Goal: Task Accomplishment & Management: Manage account settings

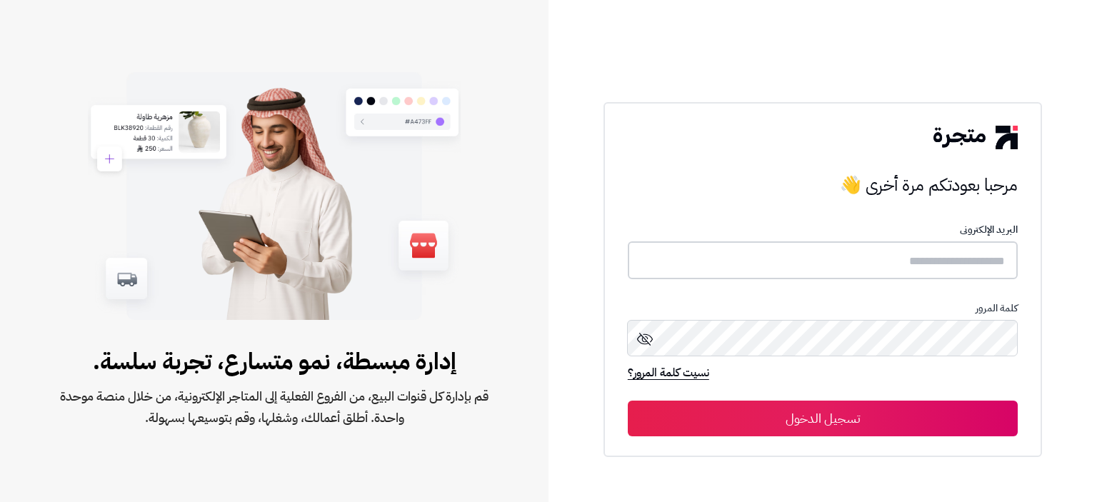
drag, startPoint x: 0, startPoint y: 0, endPoint x: 899, endPoint y: 264, distance: 937.3
click at [899, 264] on input "text" at bounding box center [823, 260] width 390 height 38
type input "**********"
click at [834, 422] on button "تسجيل الدخول" at bounding box center [823, 419] width 390 height 36
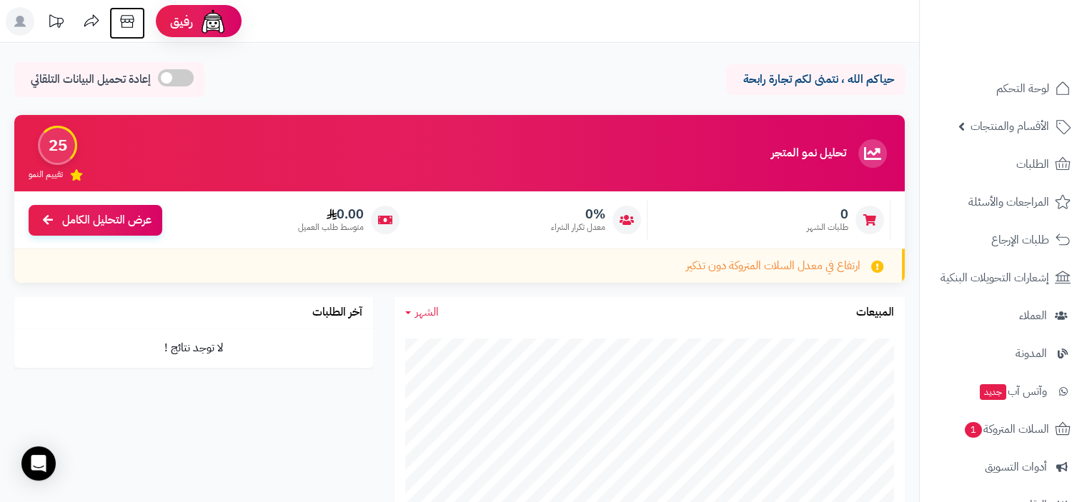
click at [132, 20] on icon at bounding box center [127, 21] width 29 height 29
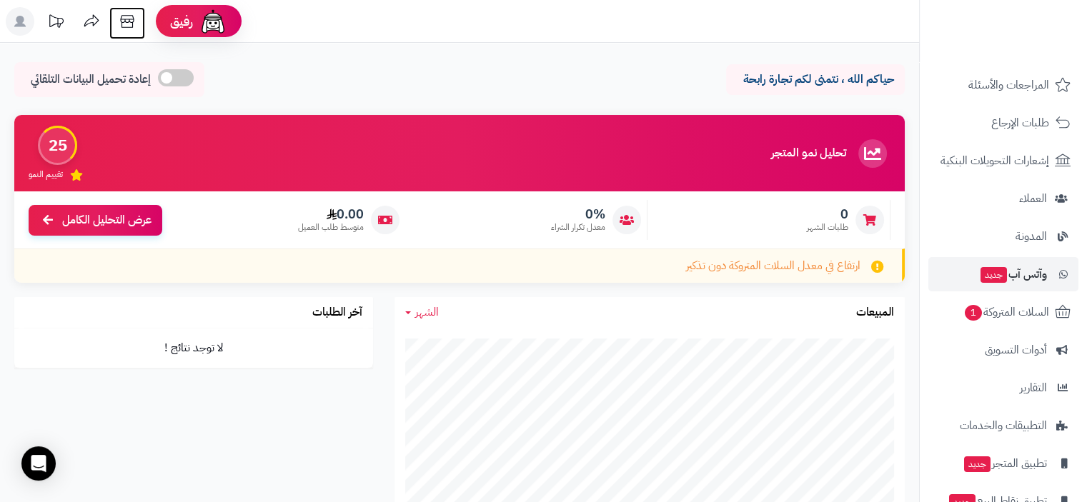
scroll to position [189, 0]
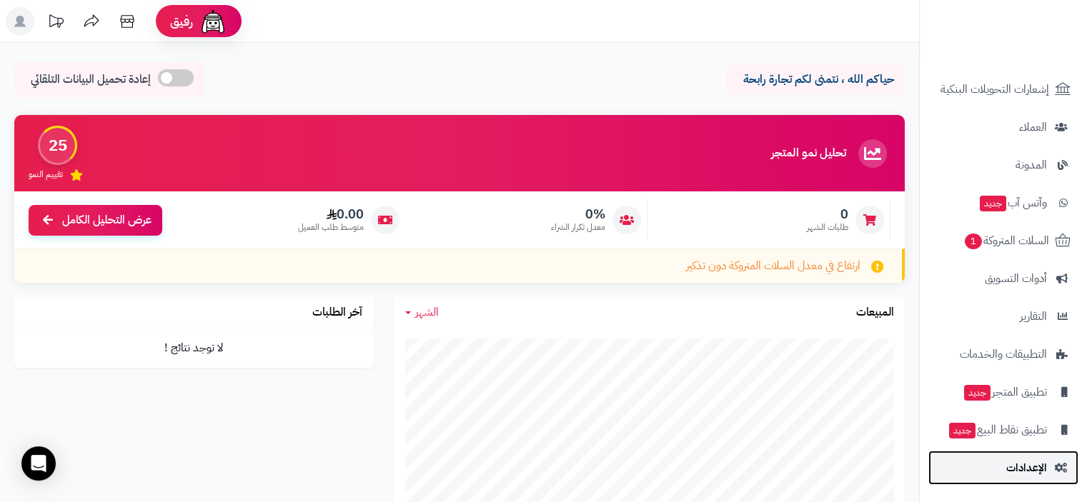
click at [1037, 468] on span "الإعدادات" at bounding box center [1026, 468] width 41 height 20
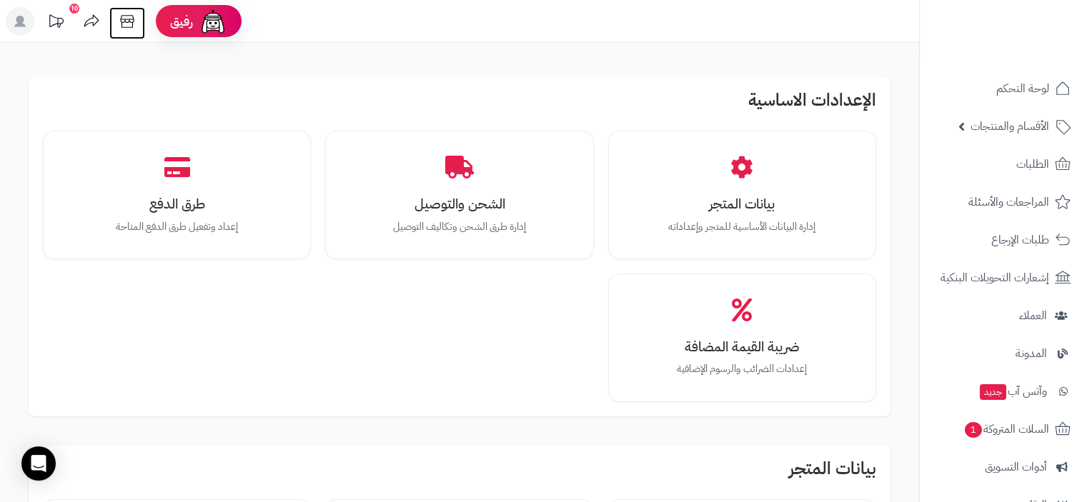
click at [129, 24] on icon at bounding box center [127, 21] width 29 height 29
click at [220, 21] on img at bounding box center [213, 21] width 29 height 29
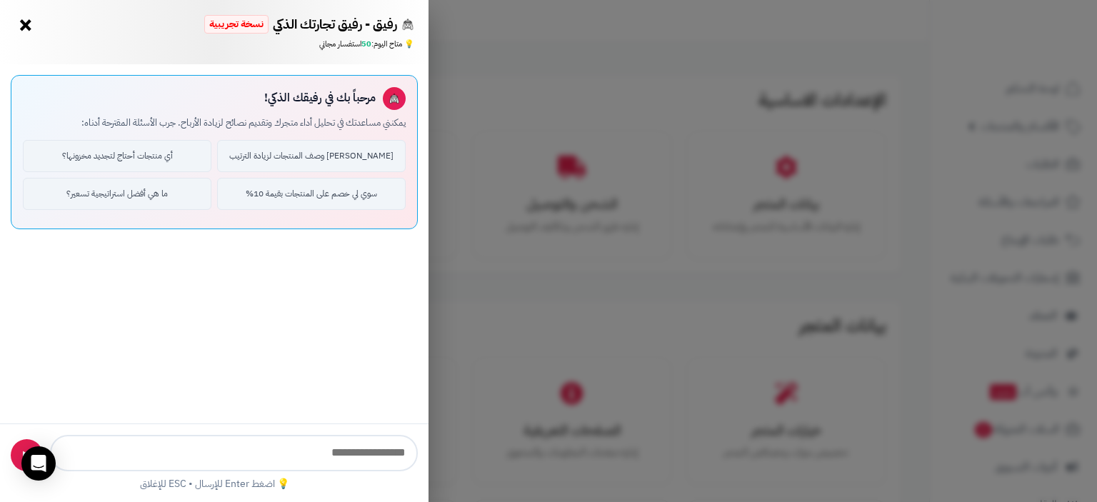
click at [17, 29] on button "×" at bounding box center [25, 25] width 23 height 23
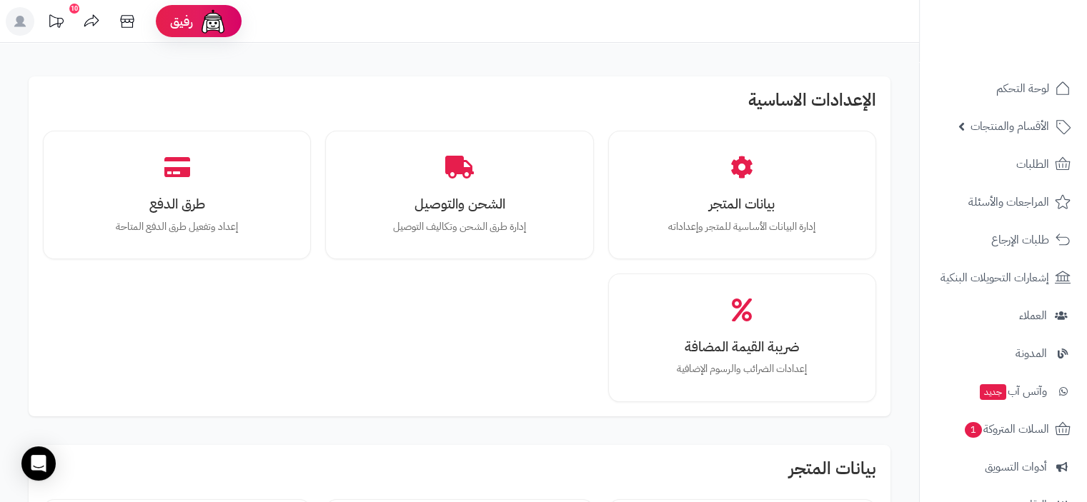
click at [54, 22] on icon at bounding box center [55, 21] width 29 height 29
